Goal: Task Accomplishment & Management: Manage account settings

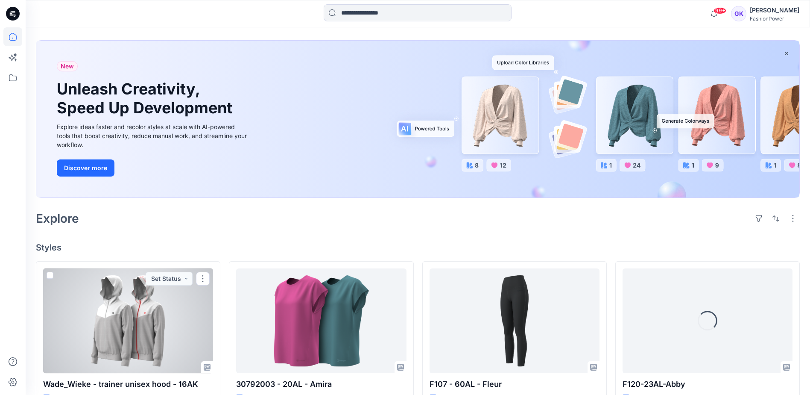
scroll to position [128, 0]
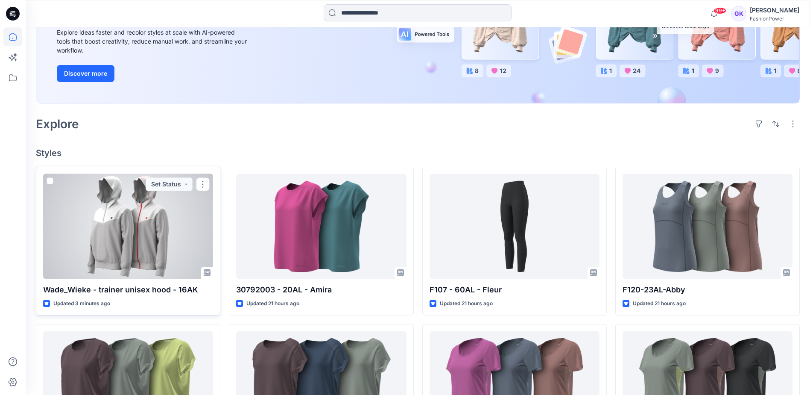
click at [161, 255] on div at bounding box center [128, 226] width 170 height 105
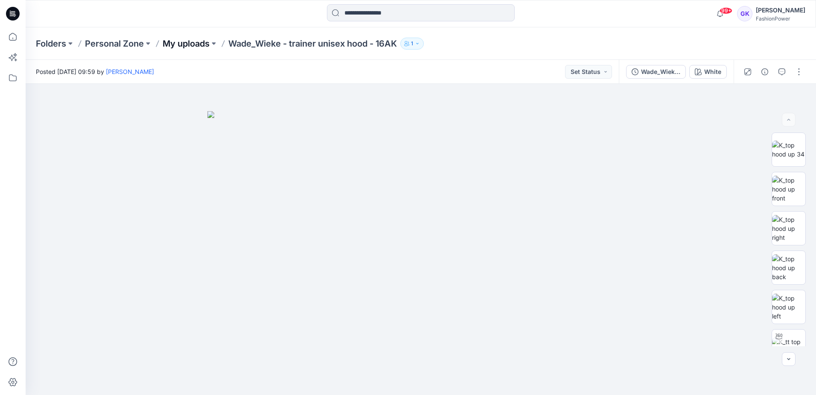
click at [185, 47] on p "My uploads" at bounding box center [186, 44] width 47 height 12
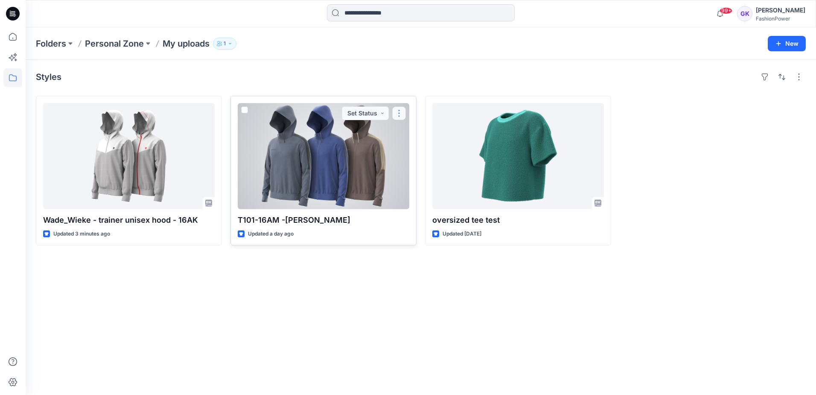
click at [404, 113] on button "button" at bounding box center [399, 113] width 14 height 14
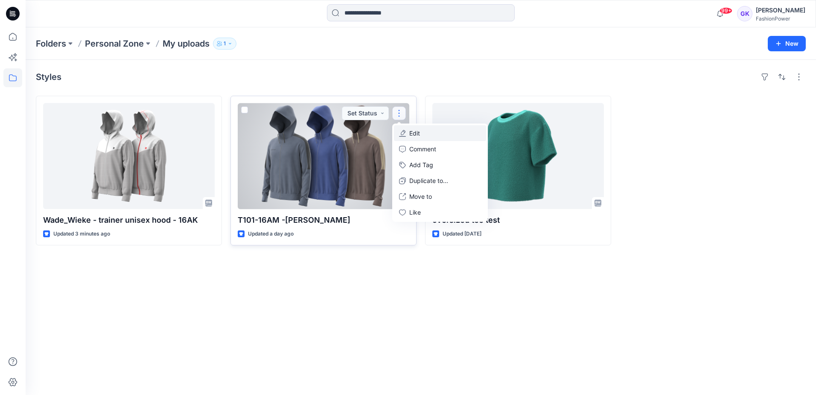
click at [423, 134] on button "Edit" at bounding box center [440, 133] width 92 height 16
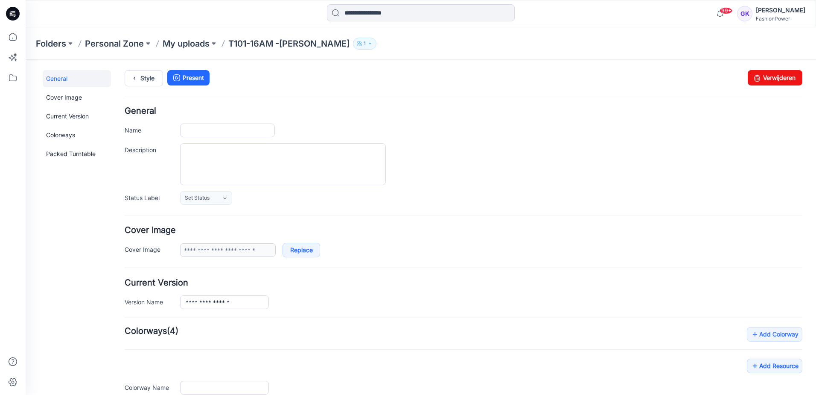
type input "**********"
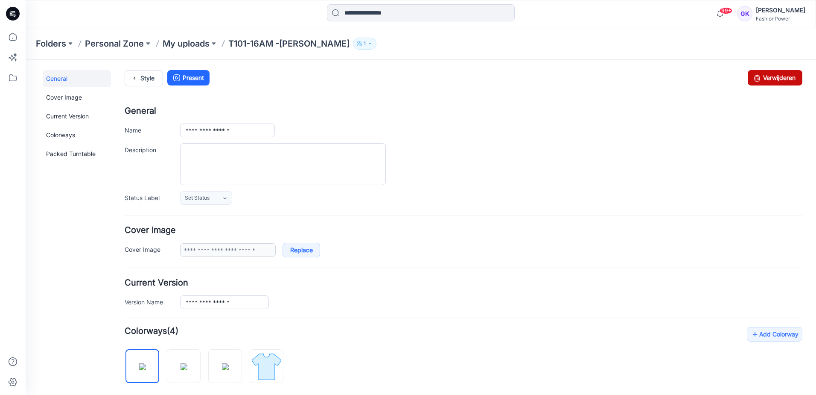
click at [783, 77] on link "Verwijderen" at bounding box center [775, 77] width 55 height 15
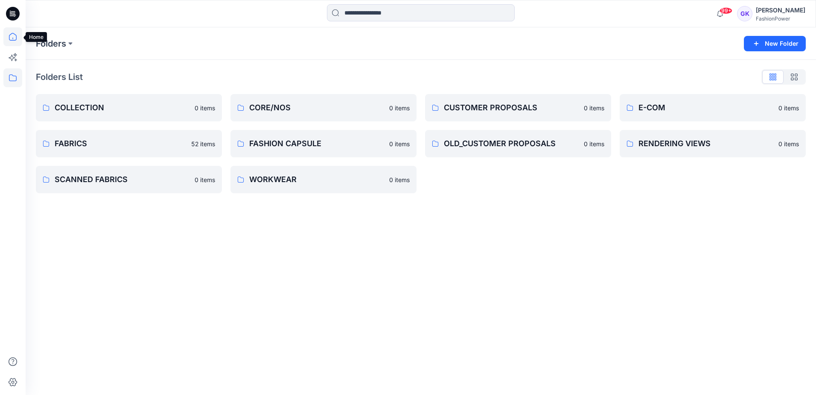
click at [15, 37] on icon at bounding box center [12, 36] width 19 height 19
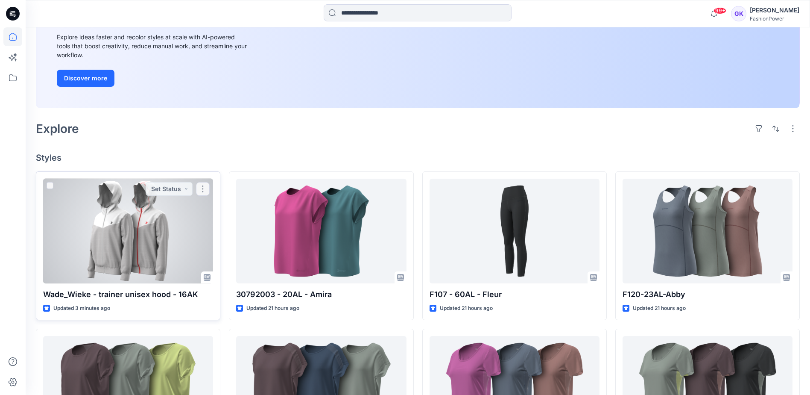
scroll to position [128, 0]
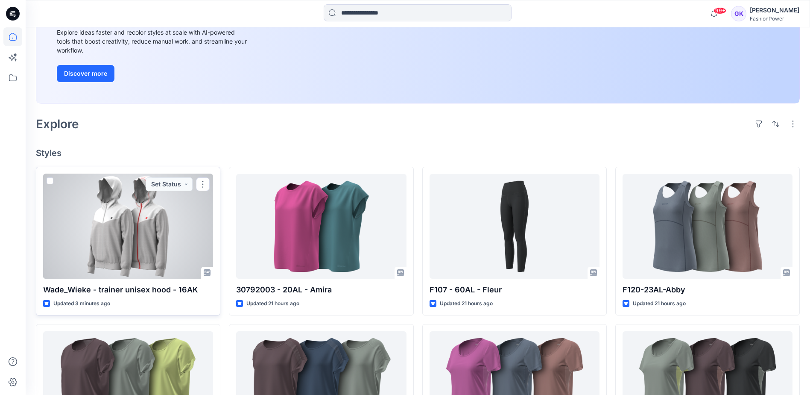
click at [175, 250] on div at bounding box center [128, 226] width 170 height 105
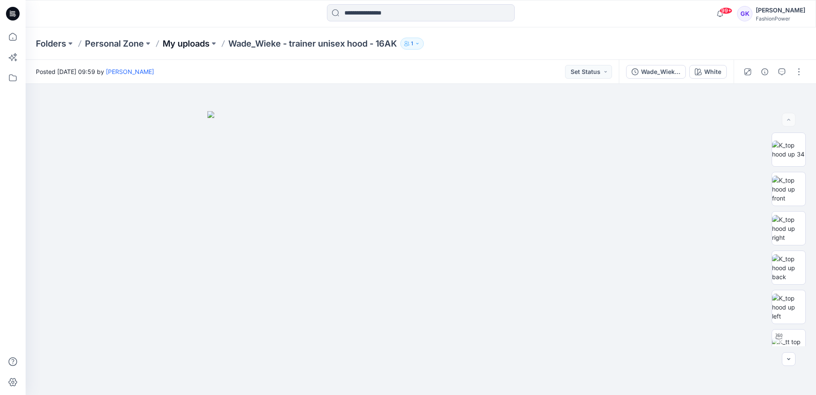
click at [175, 44] on p "My uploads" at bounding box center [186, 44] width 47 height 12
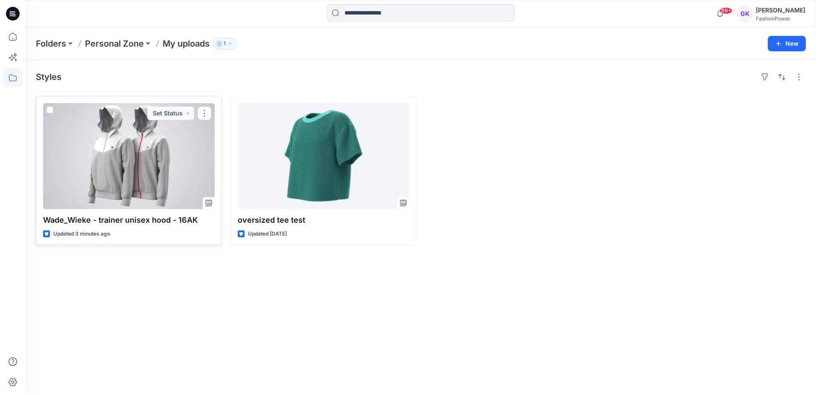
click at [161, 171] on div at bounding box center [129, 156] width 172 height 106
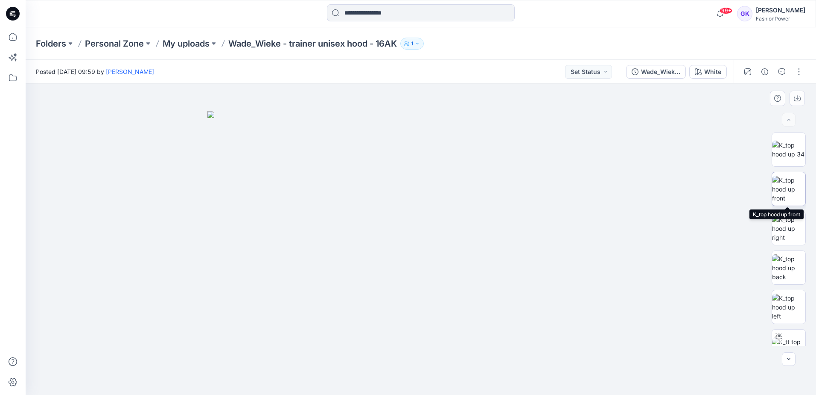
click at [792, 193] on img at bounding box center [788, 188] width 33 height 27
click at [797, 96] on icon "button" at bounding box center [797, 98] width 7 height 7
click at [785, 263] on img at bounding box center [788, 267] width 33 height 27
click at [794, 99] on icon "button" at bounding box center [797, 98] width 7 height 5
click at [781, 313] on img at bounding box center [788, 306] width 33 height 27
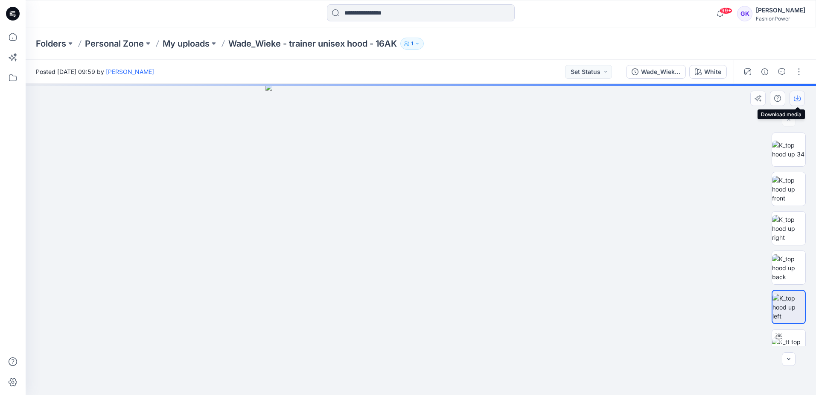
click at [795, 98] on icon "button" at bounding box center [797, 98] width 7 height 7
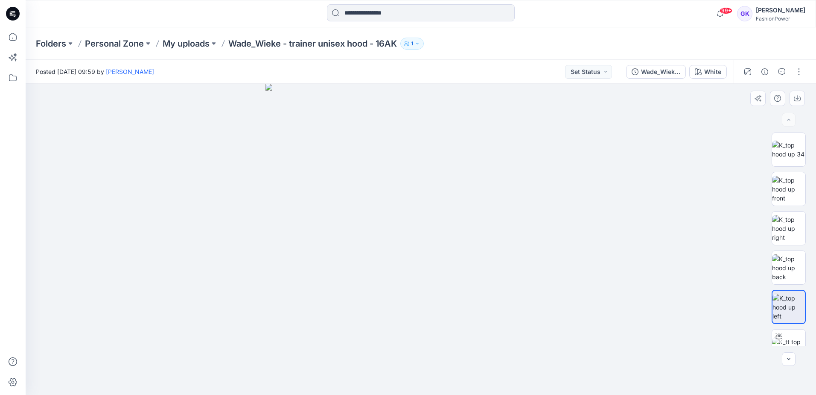
click at [678, 242] on div at bounding box center [421, 239] width 791 height 311
click at [720, 69] on div "White" at bounding box center [713, 71] width 17 height 9
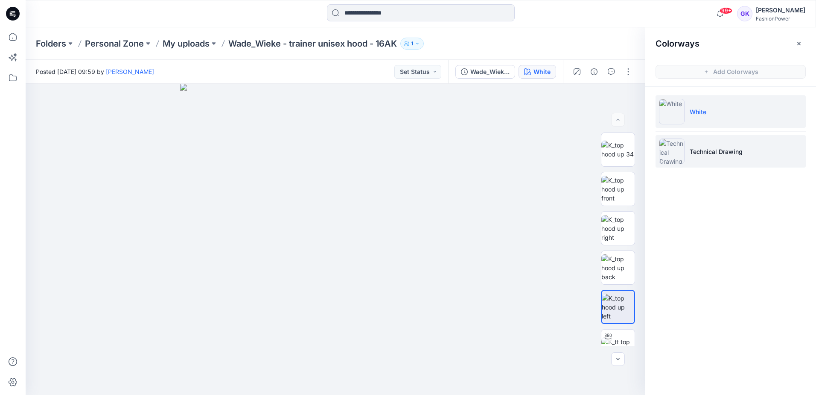
click at [715, 156] on li "Technical Drawing" at bounding box center [731, 151] width 150 height 32
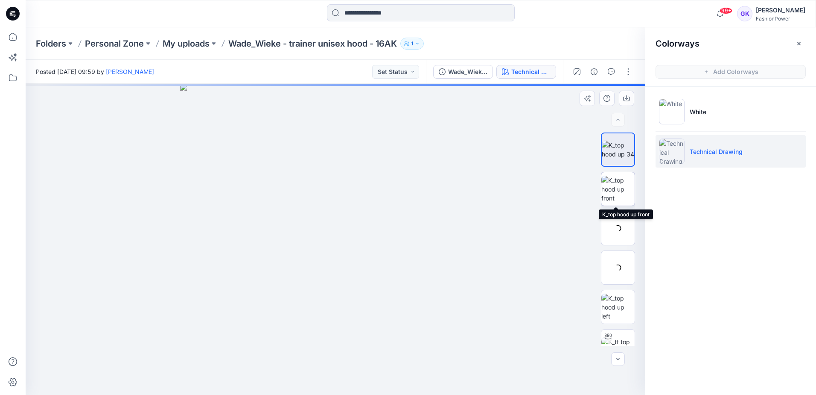
click at [610, 191] on img at bounding box center [618, 188] width 33 height 27
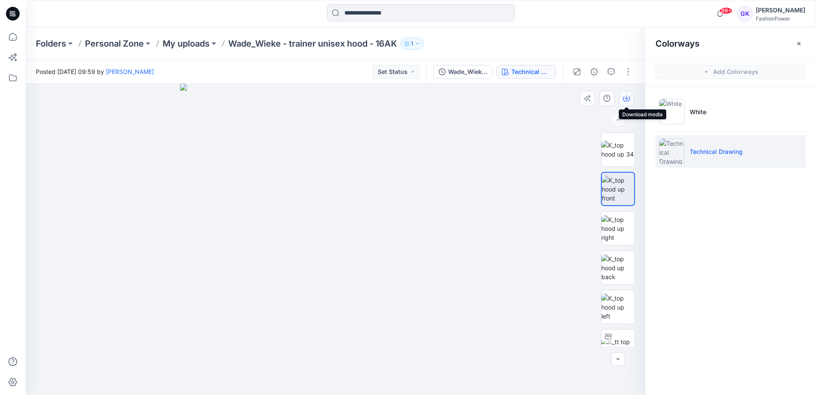
click at [629, 95] on icon "button" at bounding box center [626, 98] width 7 height 7
click at [615, 269] on img at bounding box center [618, 267] width 33 height 27
click at [629, 98] on icon "button" at bounding box center [626, 98] width 7 height 7
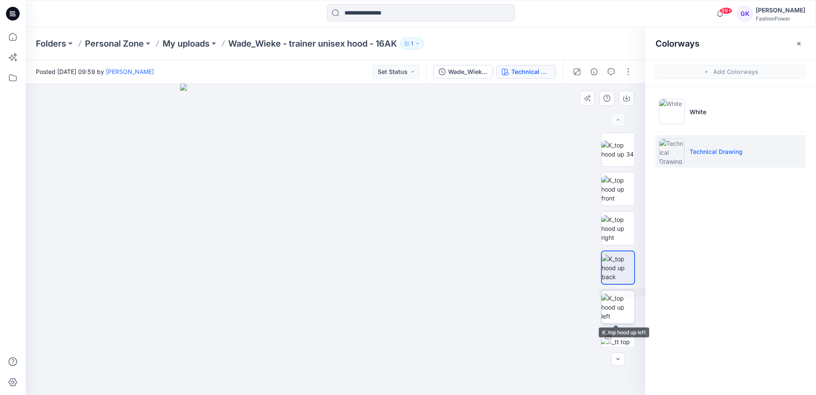
click at [614, 306] on img at bounding box center [618, 306] width 33 height 27
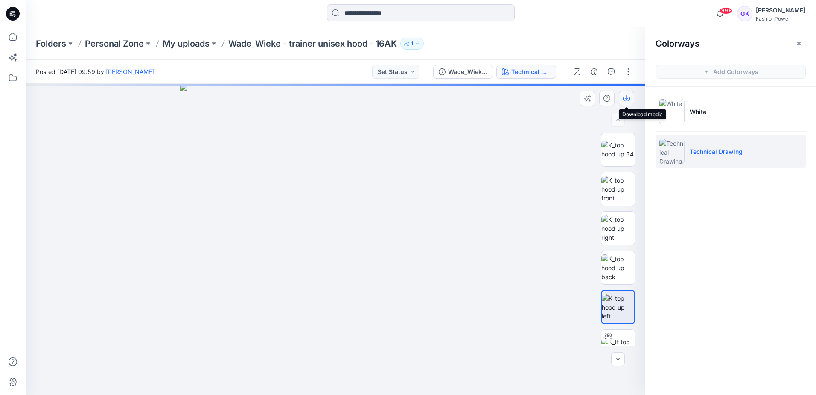
click at [625, 96] on icon "button" at bounding box center [626, 98] width 7 height 7
